Goal: Ask a question

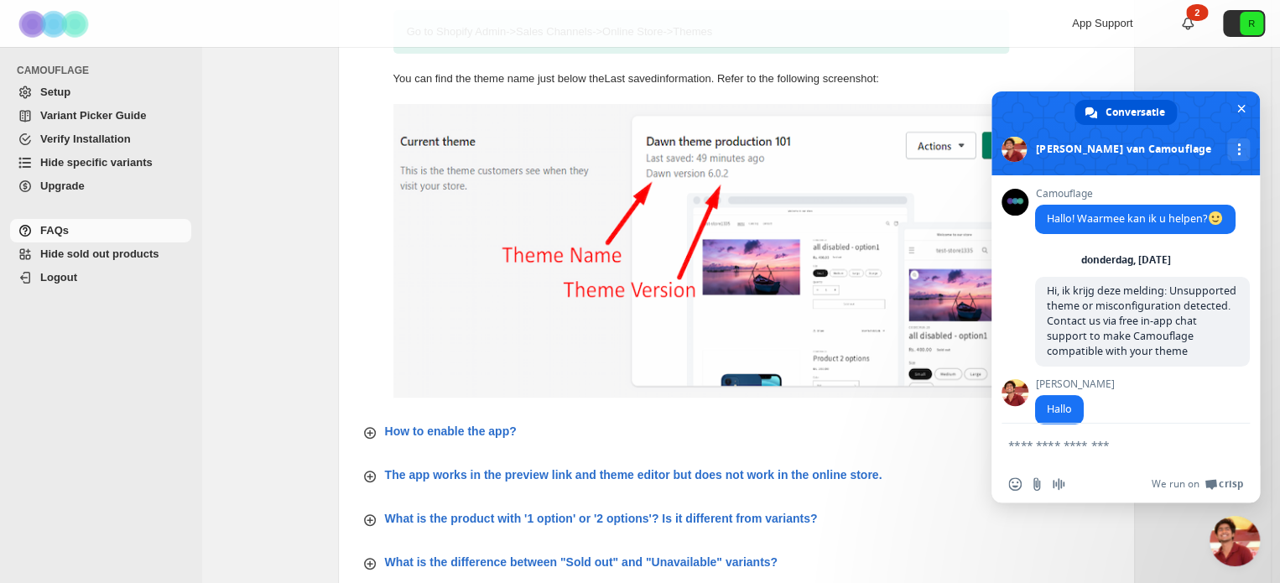
scroll to position [9327, 0]
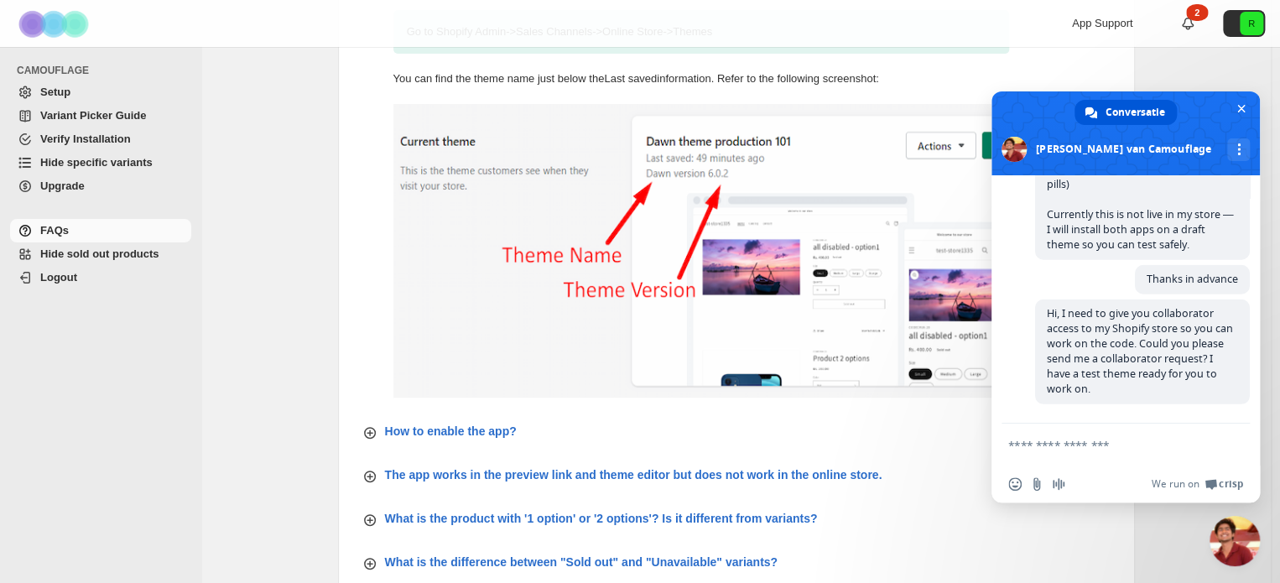
click at [1135, 448] on textarea "Typ een bericht..." at bounding box center [1107, 445] width 198 height 15
